Goal: Information Seeking & Learning: Understand process/instructions

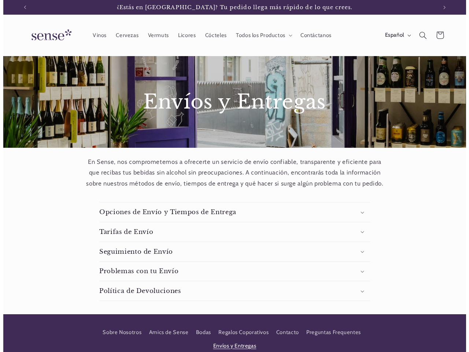
scroll to position [0, 412]
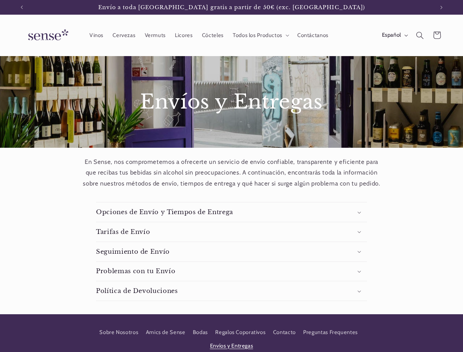
click at [22, 7] on icon "Anuncio anterior" at bounding box center [22, 7] width 2 height 4
click at [441, 7] on icon "Anuncio siguiente" at bounding box center [441, 7] width 2 height 4
click at [259, 35] on span "Todos los Productos" at bounding box center [257, 35] width 49 height 7
click at [394, 35] on span "Español" at bounding box center [391, 35] width 19 height 8
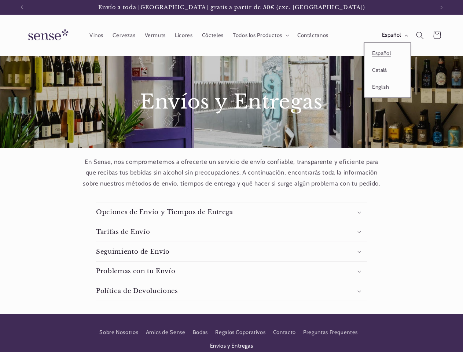
click at [420, 35] on icon "Búsqueda" at bounding box center [420, 36] width 8 height 8
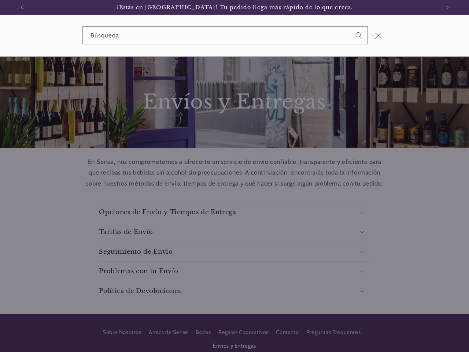
click at [421, 44] on div "Búsqueda" at bounding box center [234, 36] width 469 height 42
click at [0, 36] on div "Búsqueda" at bounding box center [0, 36] width 0 height 0
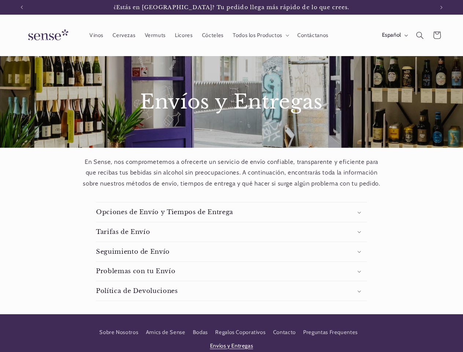
click at [231, 232] on summary "Tarifas de Envío" at bounding box center [231, 231] width 271 height 19
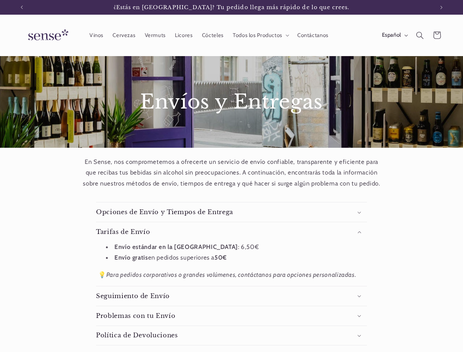
click at [231, 251] on li "Envío estándar en la [GEOGRAPHIC_DATA] : 6,50€" at bounding box center [235, 246] width 259 height 11
click at [231, 271] on em "Para pedidos corporativos o grandes volúmenes, contáctanos para opciones person…" at bounding box center [231, 274] width 250 height 7
